Goal: Information Seeking & Learning: Learn about a topic

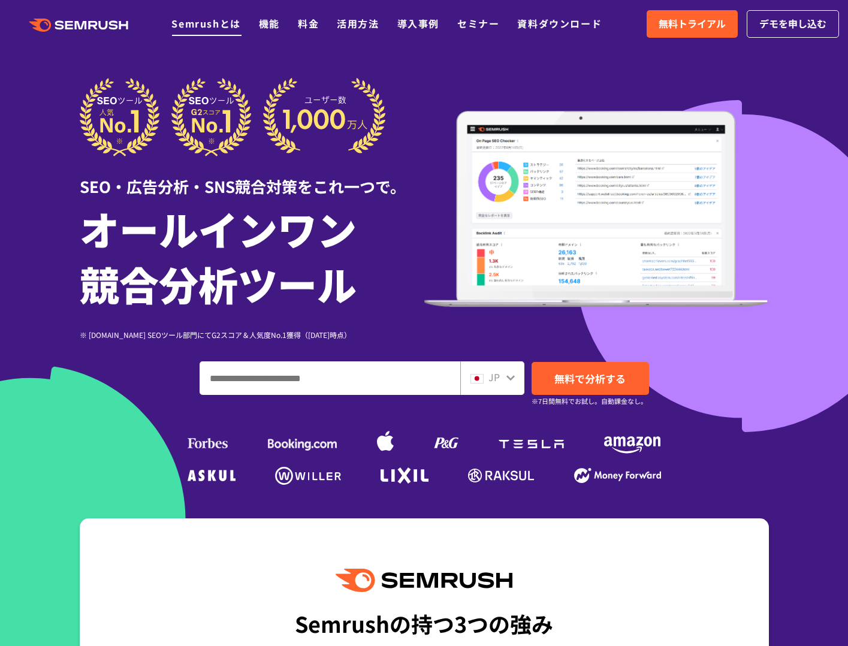
click at [194, 20] on link "Semrushとは" at bounding box center [205, 23] width 69 height 14
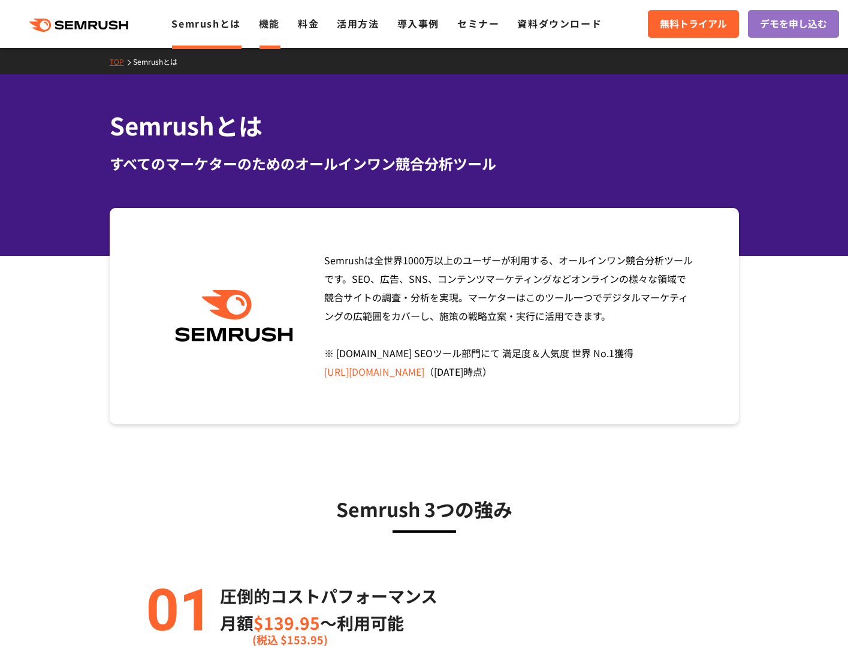
click at [273, 25] on link "機能" at bounding box center [269, 23] width 21 height 14
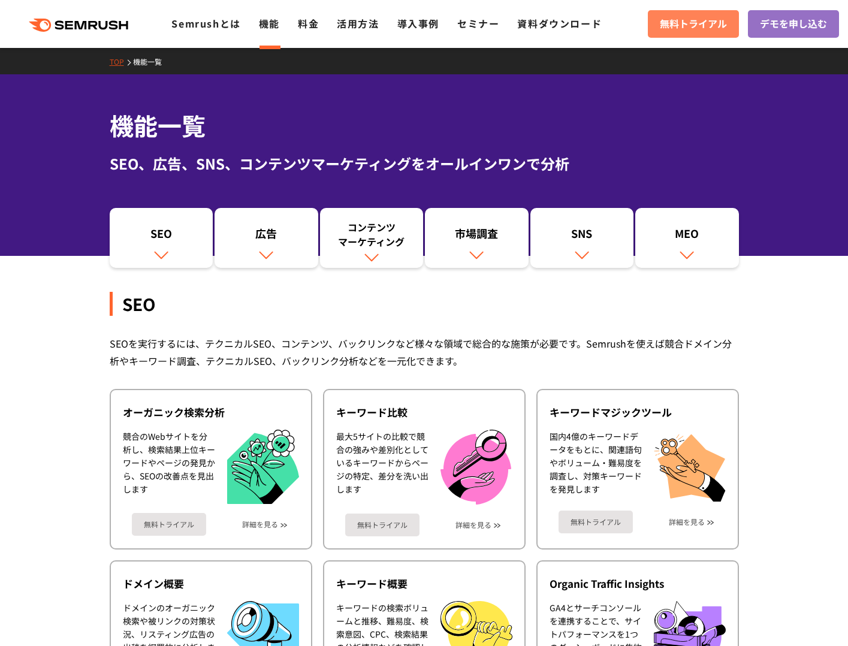
click at [726, 28] on span "無料トライアル" at bounding box center [693, 24] width 67 height 16
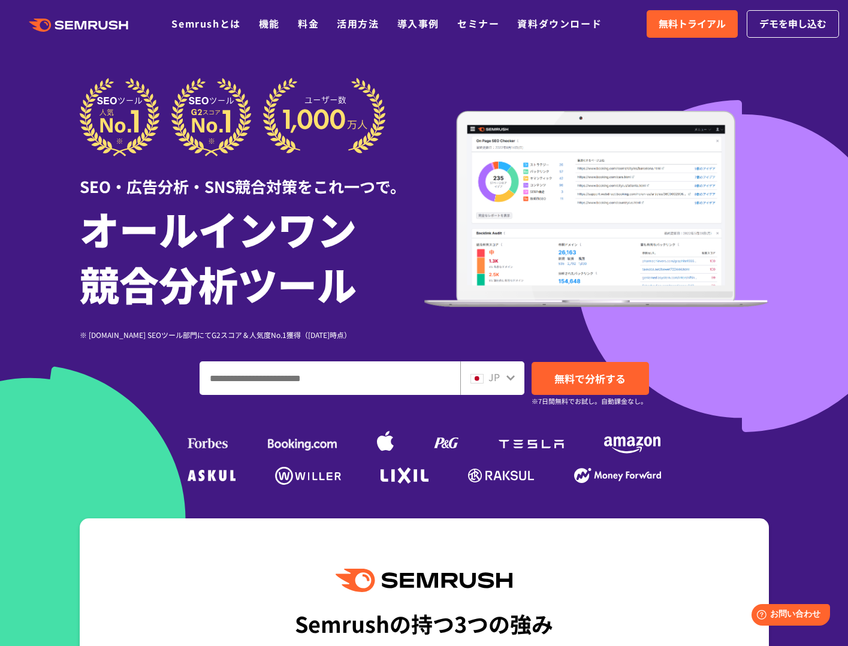
click at [353, 374] on input "ドメイン、キーワードまたはURLを入力してください" at bounding box center [330, 378] width 260 height 32
click at [348, 316] on div "※ G2.com SEOツール部門にてG2スコア＆人気度No.1獲得（2023年10月時点） ※ G2.com SEOツール部門にてG2スコア＆人気度No.1…" at bounding box center [252, 325] width 345 height 29
click at [362, 380] on input "ドメイン、キーワードまたはURLを入力してください" at bounding box center [330, 378] width 260 height 32
type input "*"
drag, startPoint x: 254, startPoint y: 375, endPoint x: 254, endPoint y: 381, distance: 6.6
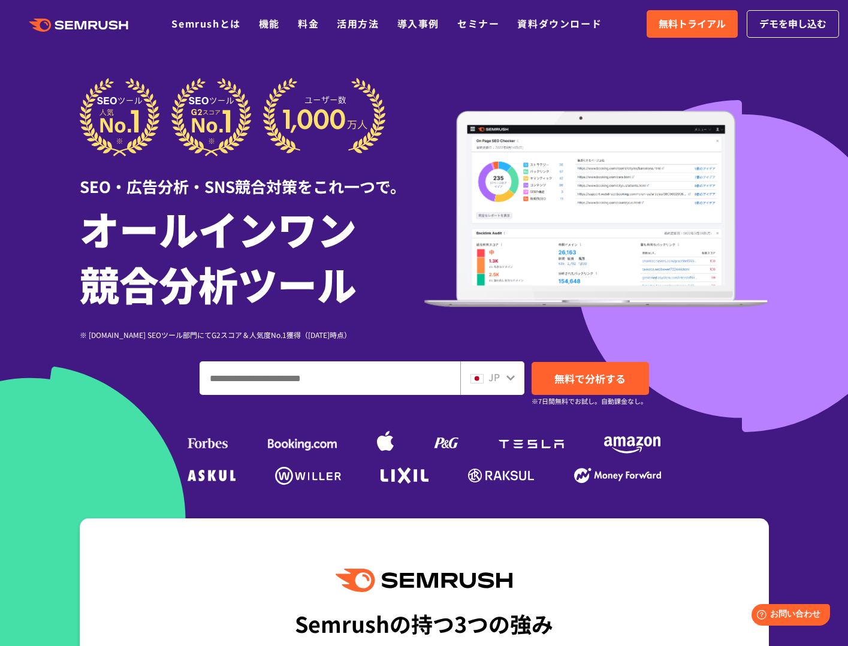
click at [254, 381] on input "ドメイン、キーワードまたはURLを入力してください" at bounding box center [330, 378] width 260 height 32
paste input "**********"
type input "**********"
click at [598, 383] on span "無料で分析する" at bounding box center [590, 378] width 71 height 15
click at [528, 424] on ul at bounding box center [425, 440] width 480 height 54
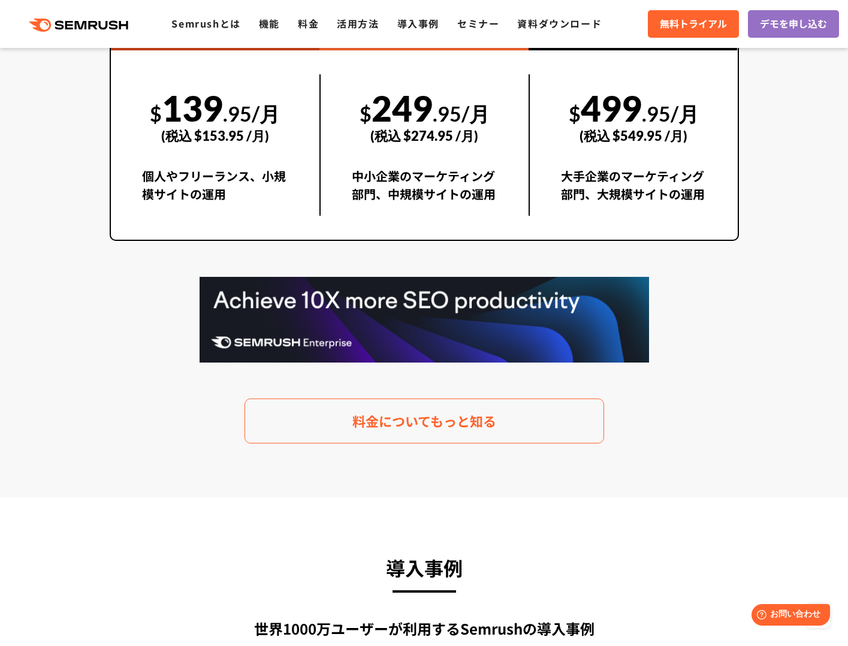
scroll to position [2159, 0]
